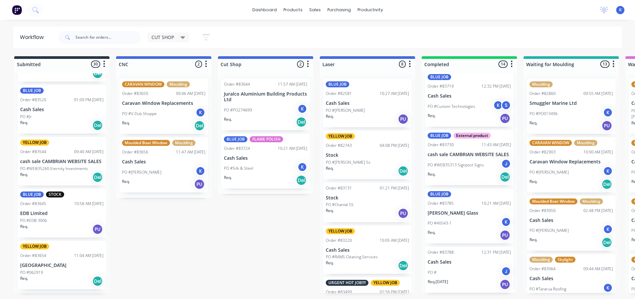
scroll to position [264, 0]
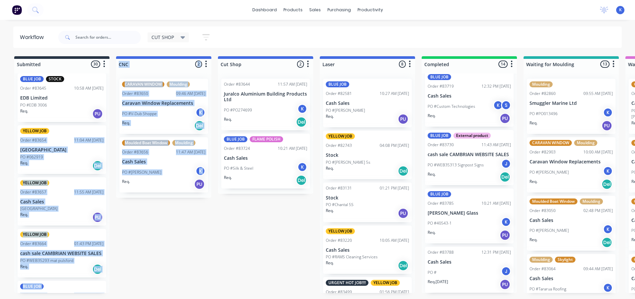
drag, startPoint x: 106, startPoint y: 122, endPoint x: 112, endPoint y: 172, distance: 49.9
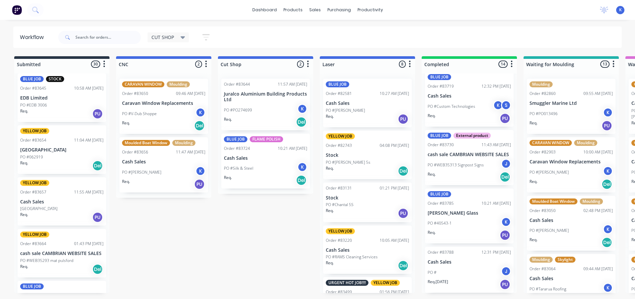
drag, startPoint x: 185, startPoint y: 279, endPoint x: 138, endPoint y: 214, distance: 80.1
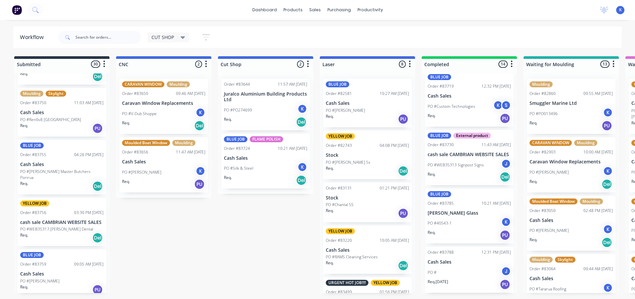
scroll to position [758, 0]
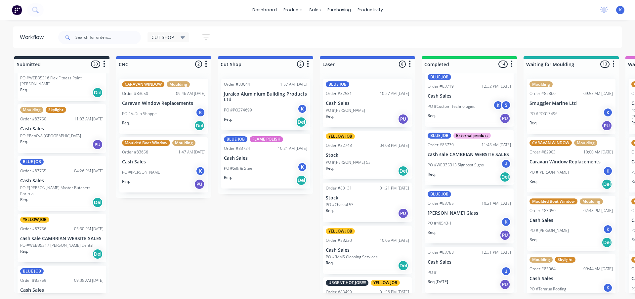
click at [38, 178] on p "Cash Sales" at bounding box center [61, 181] width 83 height 6
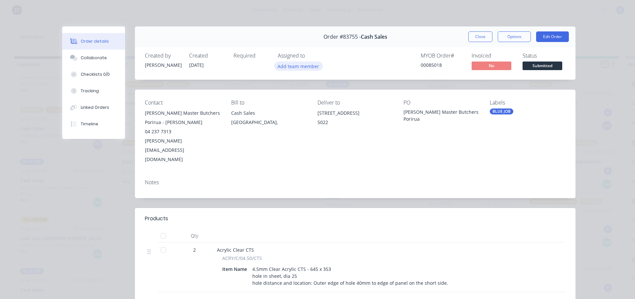
click at [282, 62] on button "Add team member" at bounding box center [298, 65] width 49 height 9
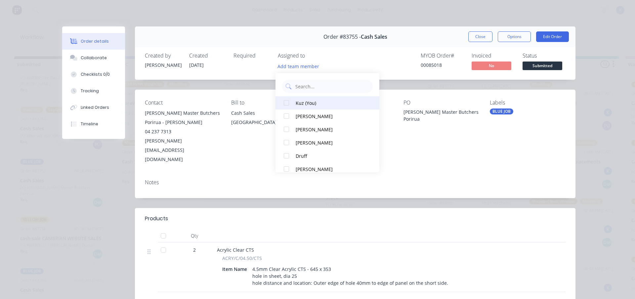
drag, startPoint x: 296, startPoint y: 104, endPoint x: 309, endPoint y: 105, distance: 13.6
click at [296, 104] on div "Kuz (You)" at bounding box center [331, 103] width 70 height 7
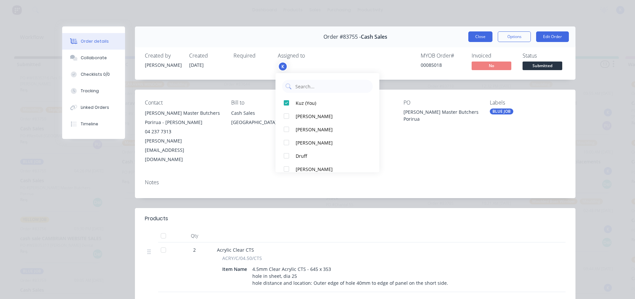
click at [476, 34] on button "Close" at bounding box center [480, 36] width 24 height 11
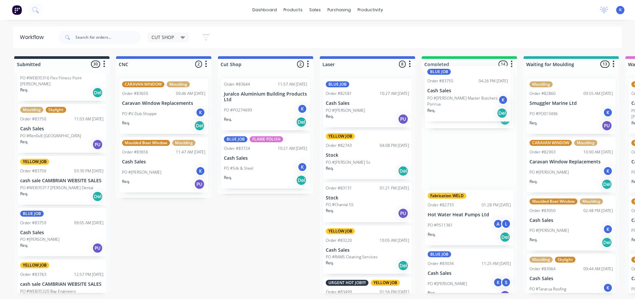
drag, startPoint x: 41, startPoint y: 177, endPoint x: 449, endPoint y: 93, distance: 417.1
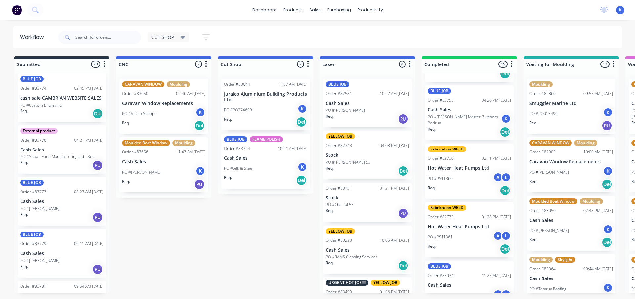
scroll to position [1122, 0]
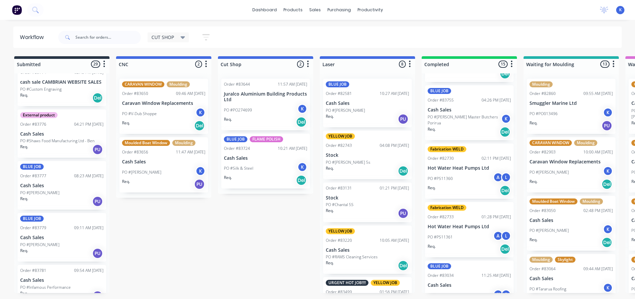
click at [23, 225] on div "Order #83779" at bounding box center [33, 228] width 26 height 6
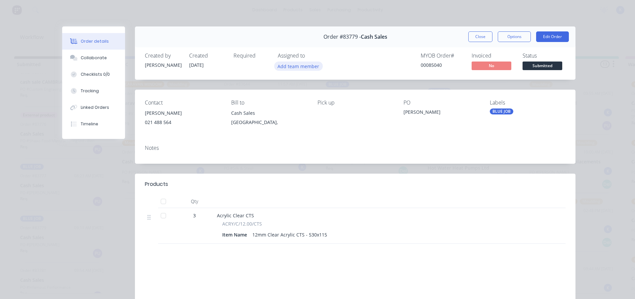
click at [305, 63] on button "Add team member" at bounding box center [298, 65] width 49 height 9
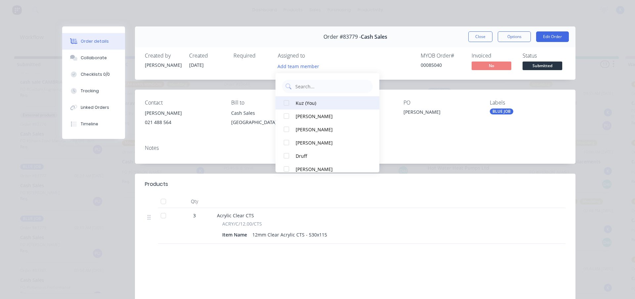
click at [290, 104] on div at bounding box center [286, 102] width 13 height 13
click at [479, 36] on button "Close" at bounding box center [480, 36] width 24 height 11
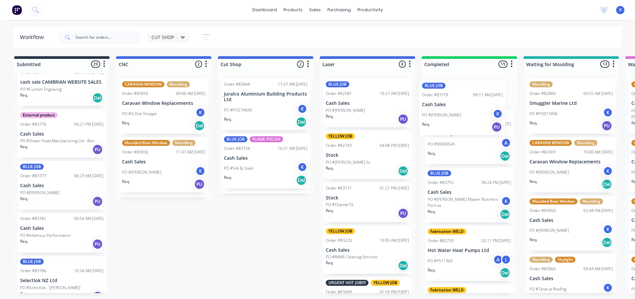
scroll to position [66, 0]
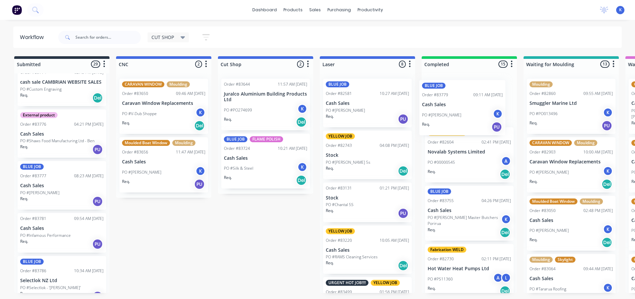
drag, startPoint x: 33, startPoint y: 230, endPoint x: 442, endPoint y: 110, distance: 426.4
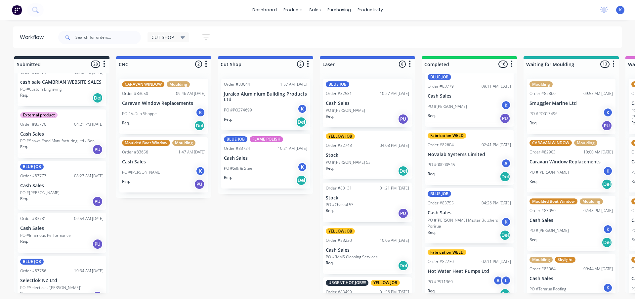
click at [37, 190] on div "PO #[PERSON_NAME]" at bounding box center [61, 193] width 83 height 6
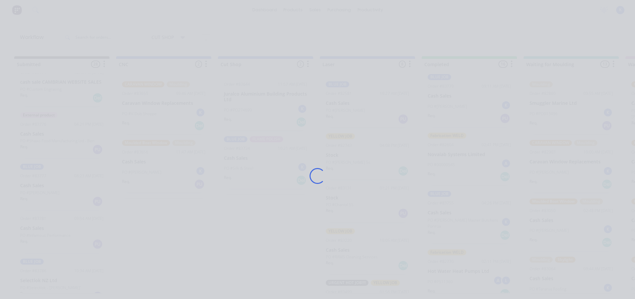
click at [37, 183] on div "Loading..." at bounding box center [317, 149] width 635 height 299
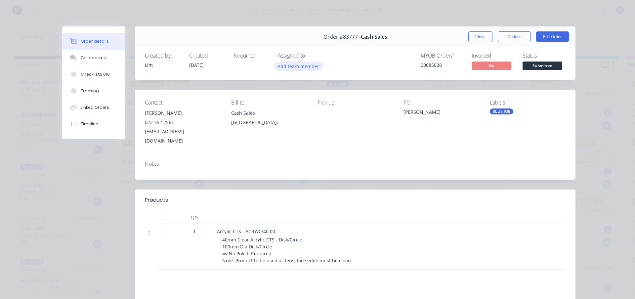
click at [291, 69] on button "Add team member" at bounding box center [298, 65] width 49 height 9
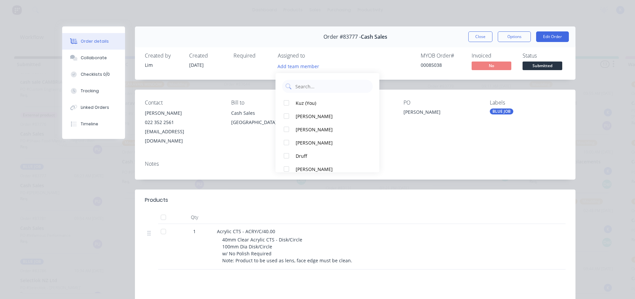
drag, startPoint x: 287, startPoint y: 104, endPoint x: 384, endPoint y: 67, distance: 104.1
click at [287, 103] on div at bounding box center [286, 102] width 13 height 13
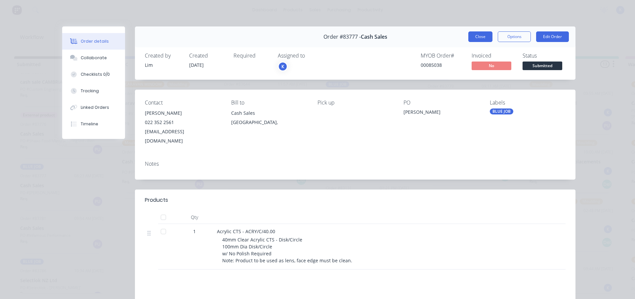
click at [473, 36] on button "Close" at bounding box center [480, 36] width 24 height 11
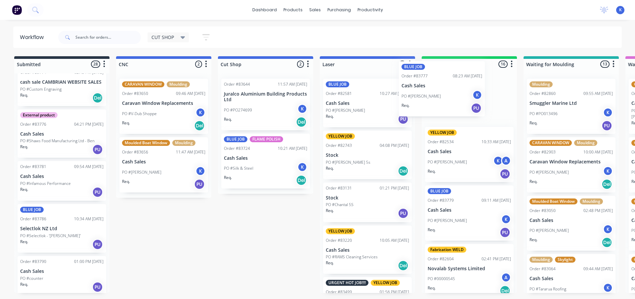
scroll to position [0, 0]
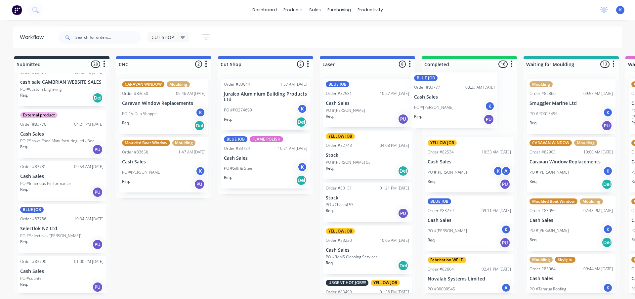
drag, startPoint x: 45, startPoint y: 182, endPoint x: 426, endPoint y: 102, distance: 388.5
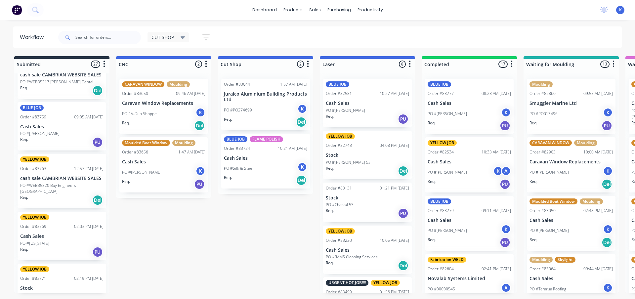
scroll to position [857, 0]
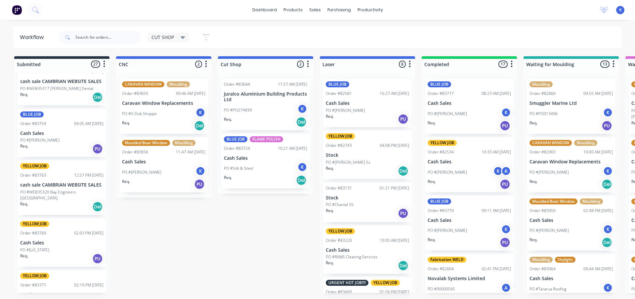
click at [36, 131] on p "Cash Sales" at bounding box center [61, 134] width 83 height 6
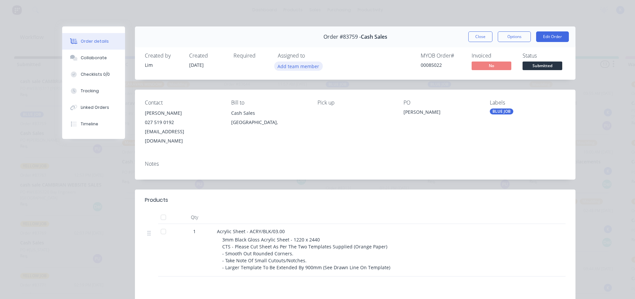
click at [282, 65] on button "Add team member" at bounding box center [298, 65] width 49 height 9
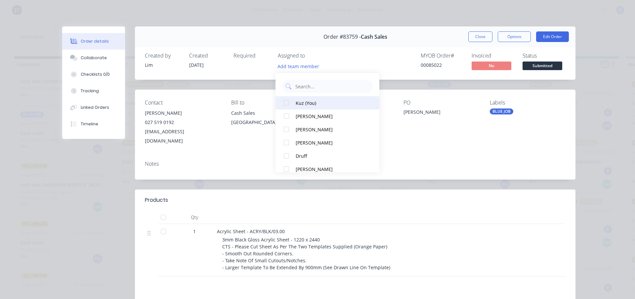
drag, startPoint x: 295, startPoint y: 102, endPoint x: 310, endPoint y: 104, distance: 15.1
click at [295, 102] on button "Kuz (You)" at bounding box center [327, 102] width 104 height 13
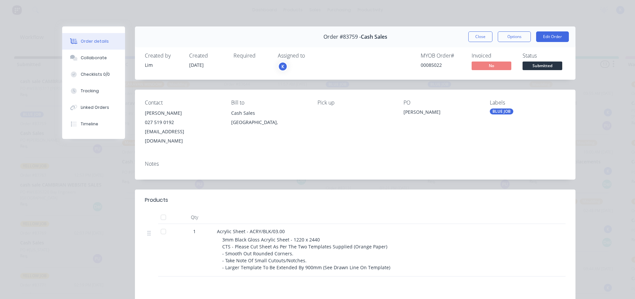
drag, startPoint x: 469, startPoint y: 35, endPoint x: 466, endPoint y: 38, distance: 4.0
click at [468, 37] on button "Close" at bounding box center [480, 36] width 24 height 11
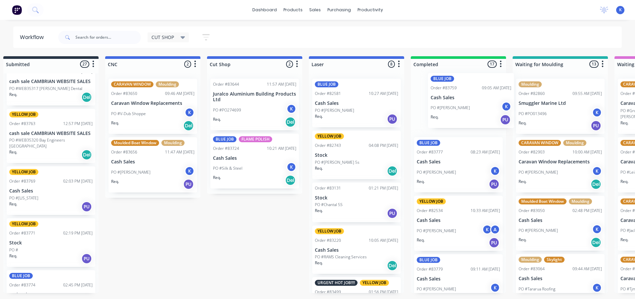
scroll to position [0, 12]
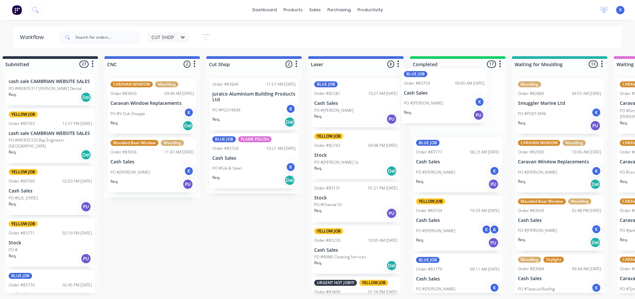
drag, startPoint x: 33, startPoint y: 131, endPoint x: 418, endPoint y: 97, distance: 386.6
